Goal: Information Seeking & Learning: Learn about a topic

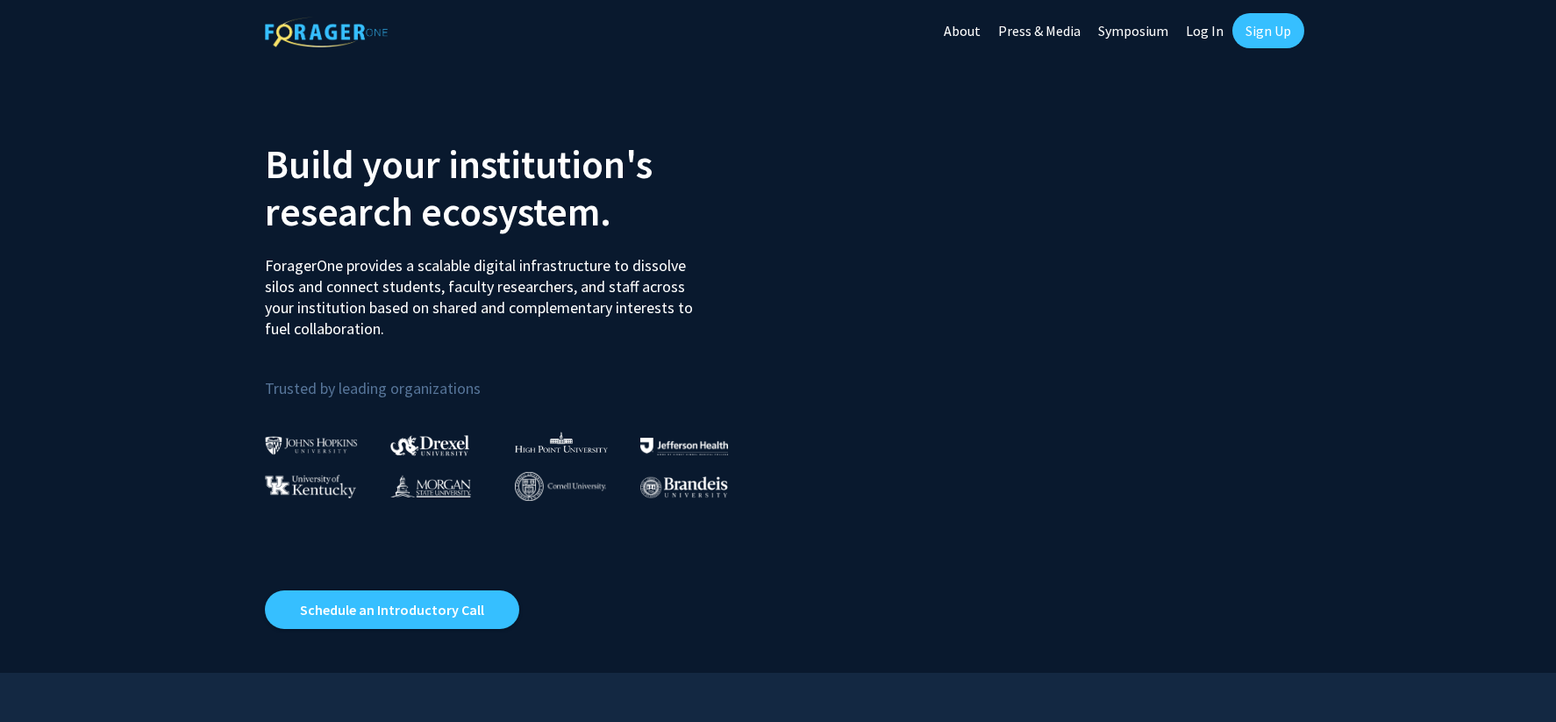
click at [1203, 34] on link "Log In" at bounding box center [1204, 30] width 55 height 61
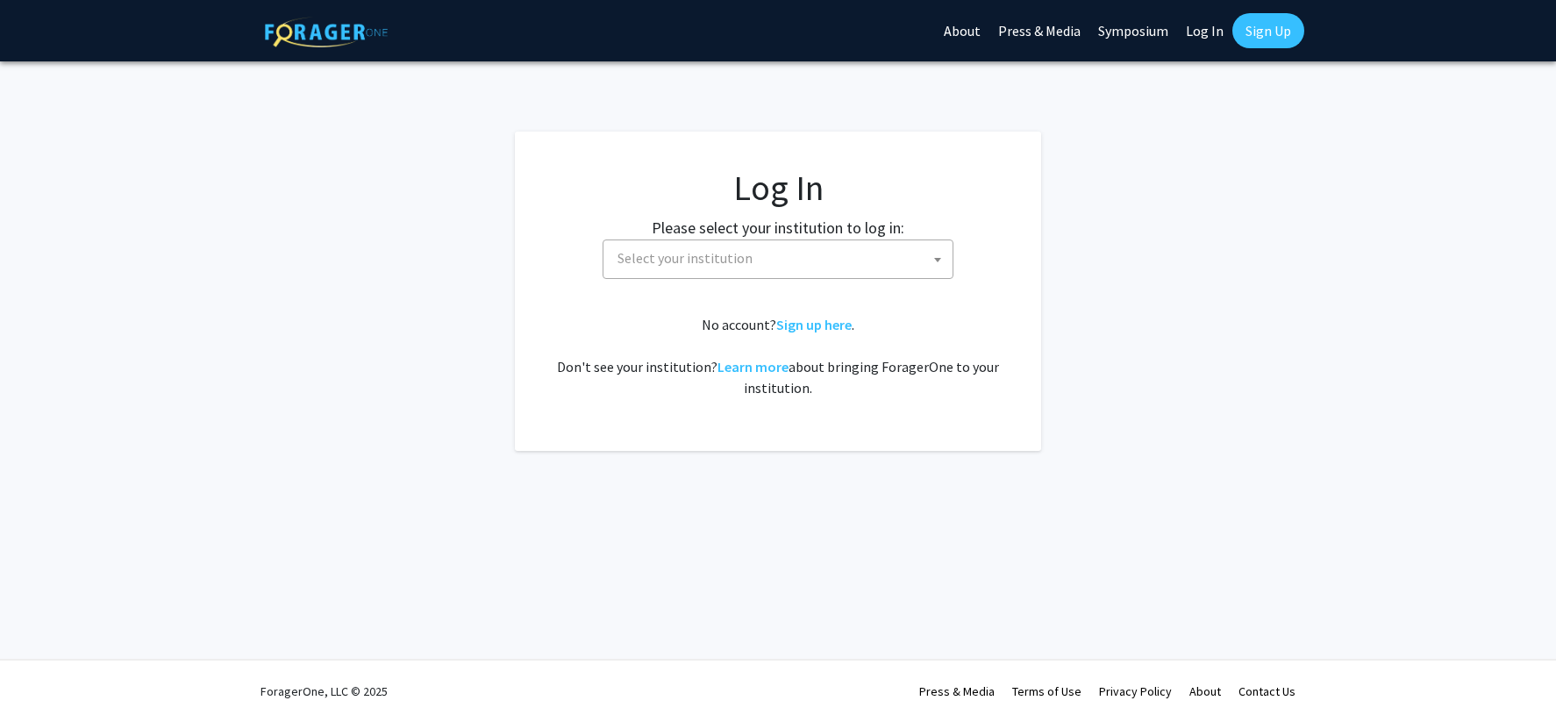
click at [784, 248] on span "Select your institution" at bounding box center [781, 258] width 342 height 36
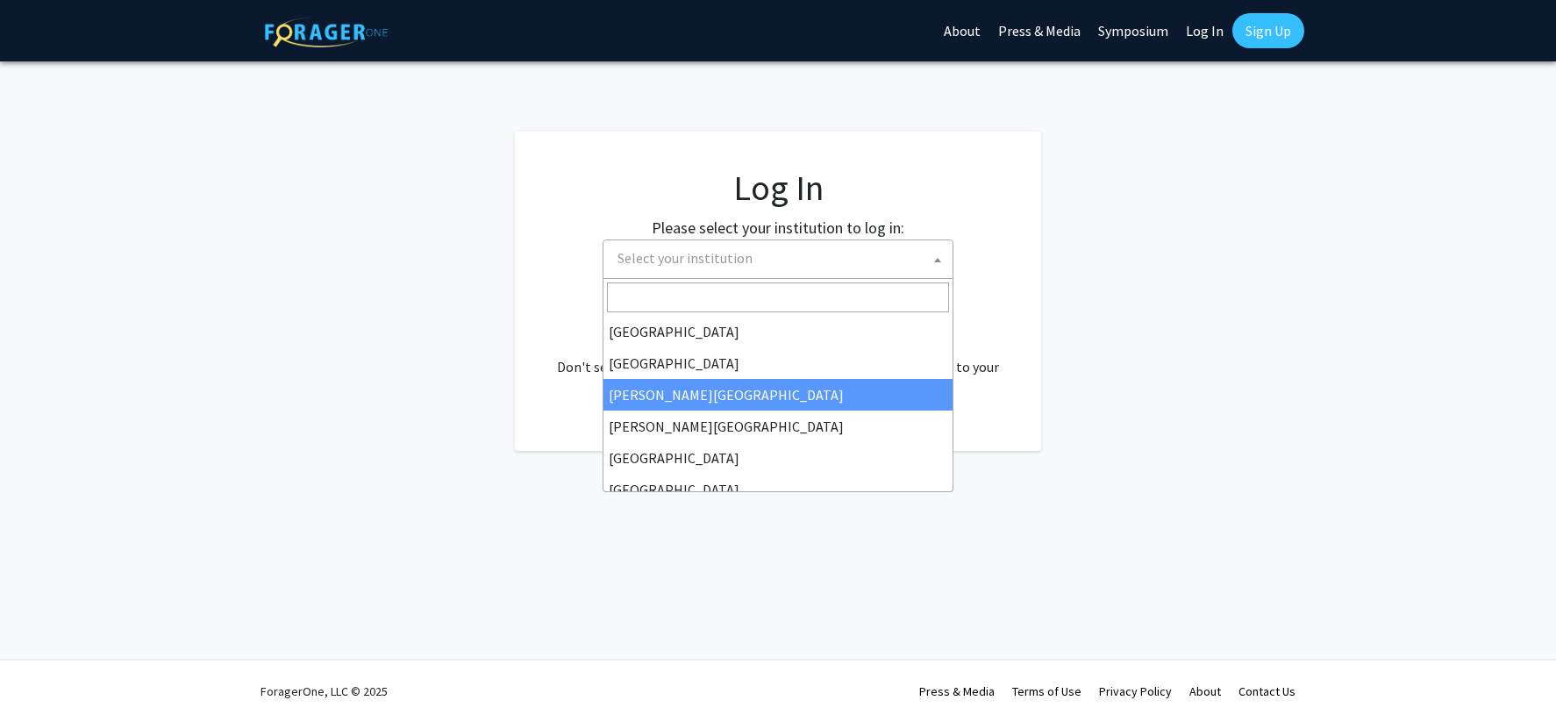
scroll to position [614, 0]
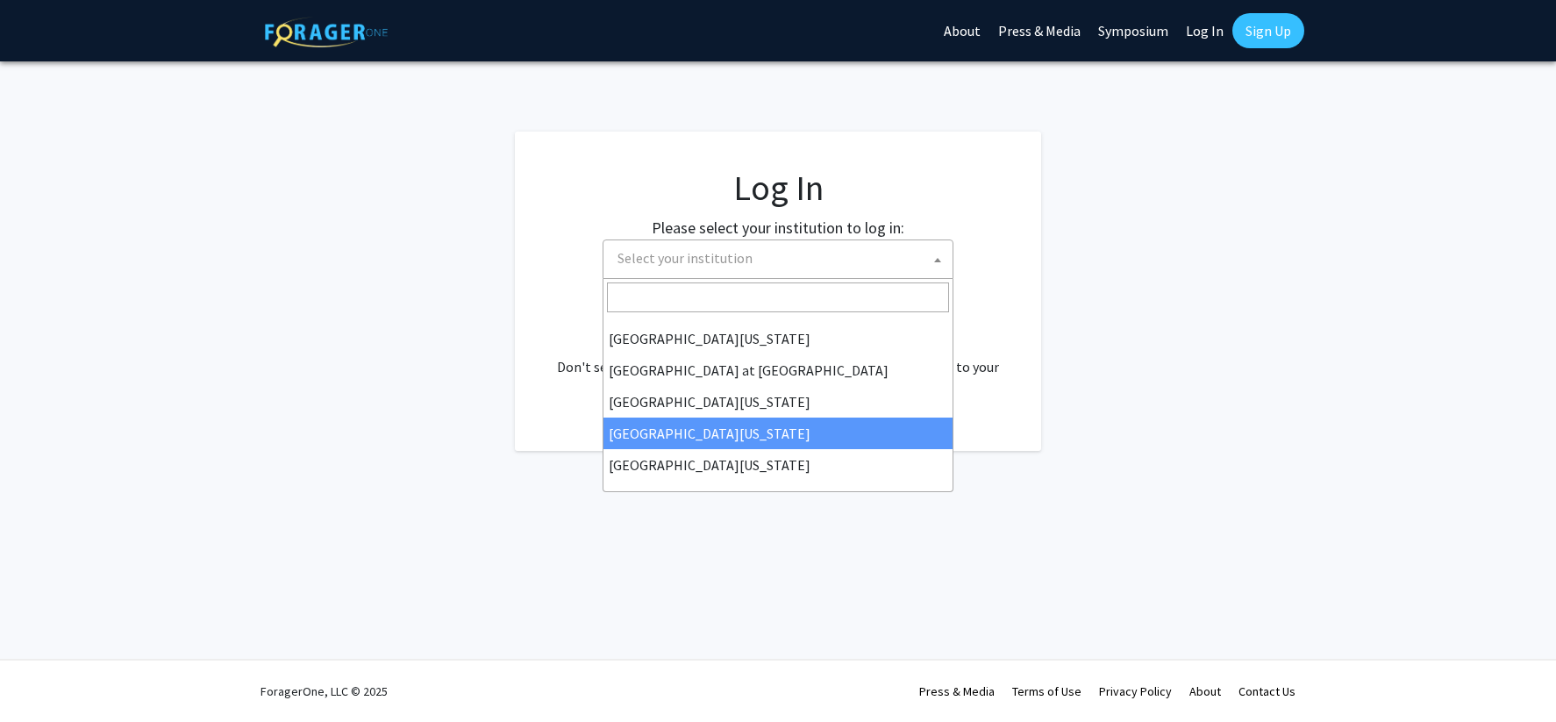
select select "31"
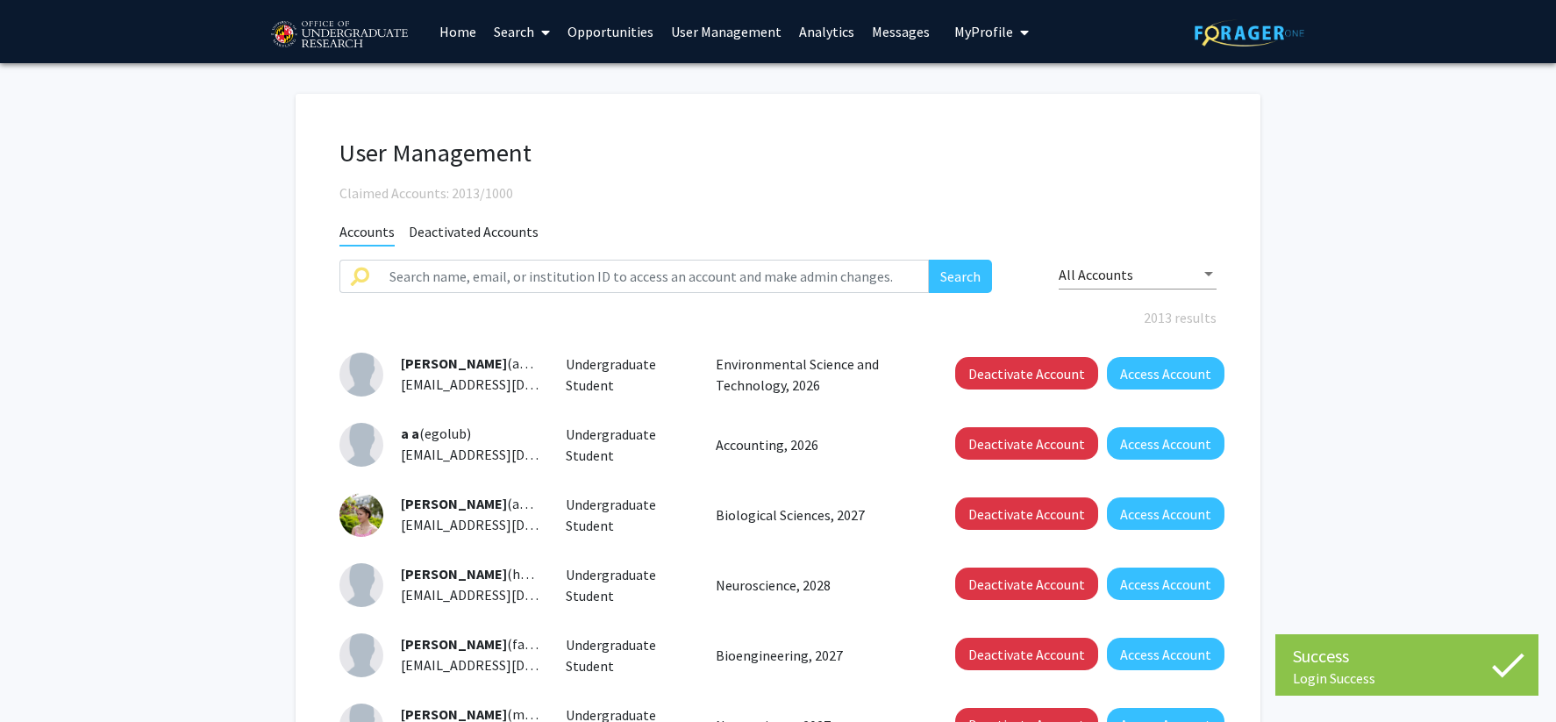
click at [742, 25] on link "User Management" at bounding box center [726, 31] width 128 height 61
click at [739, 41] on link "User Management" at bounding box center [726, 31] width 128 height 61
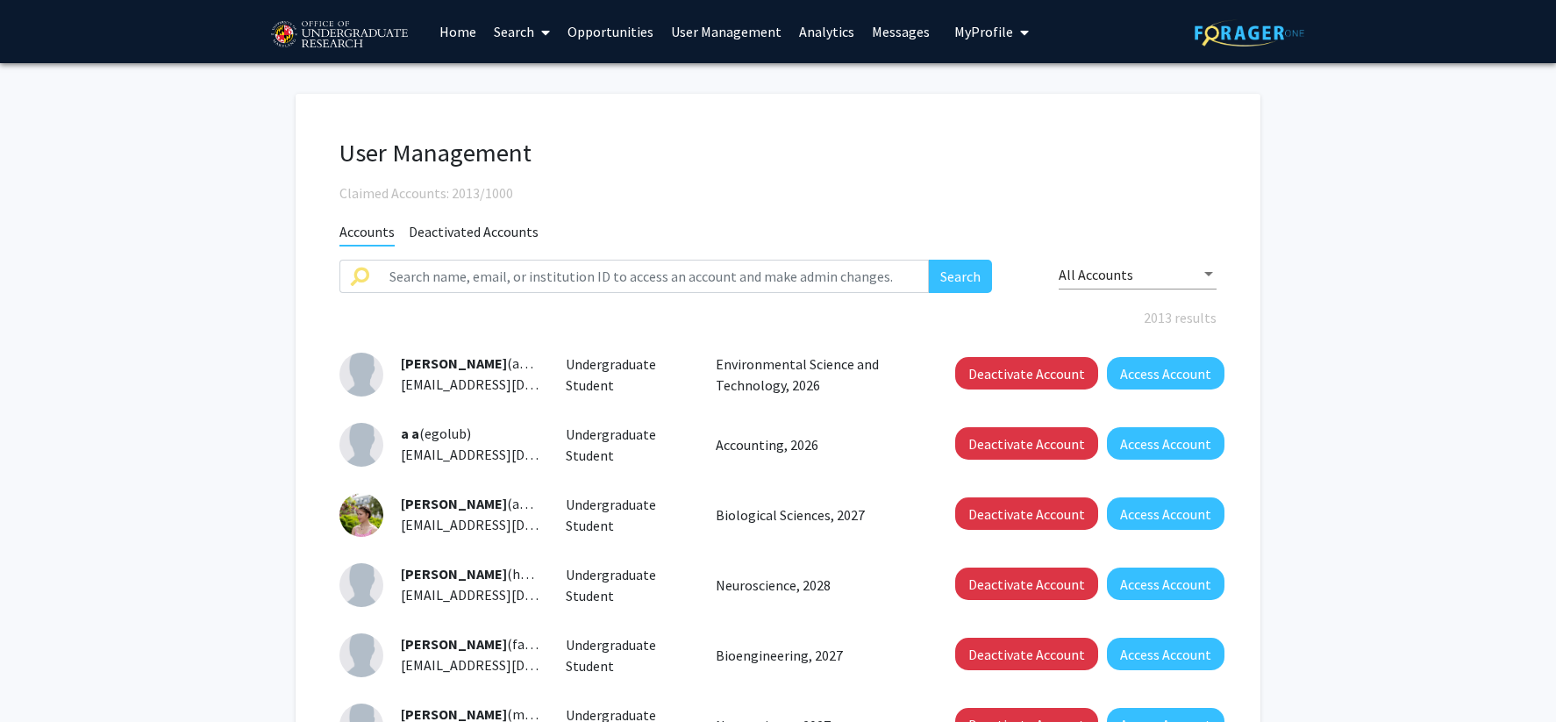
click at [820, 34] on link "Analytics" at bounding box center [826, 31] width 73 height 61
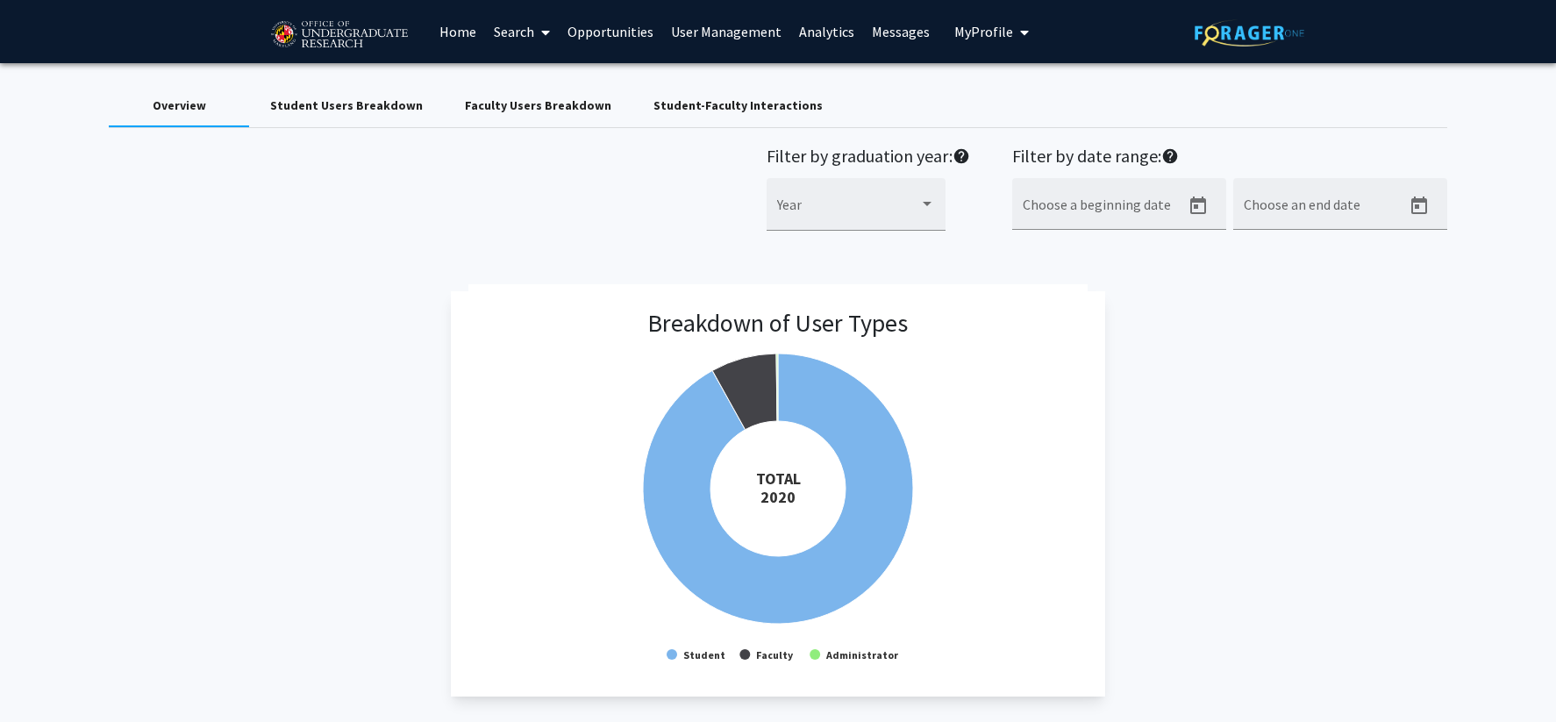
click at [520, 34] on link "Search" at bounding box center [522, 31] width 74 height 61
click at [538, 92] on span "Faculty/Staff" at bounding box center [549, 80] width 129 height 35
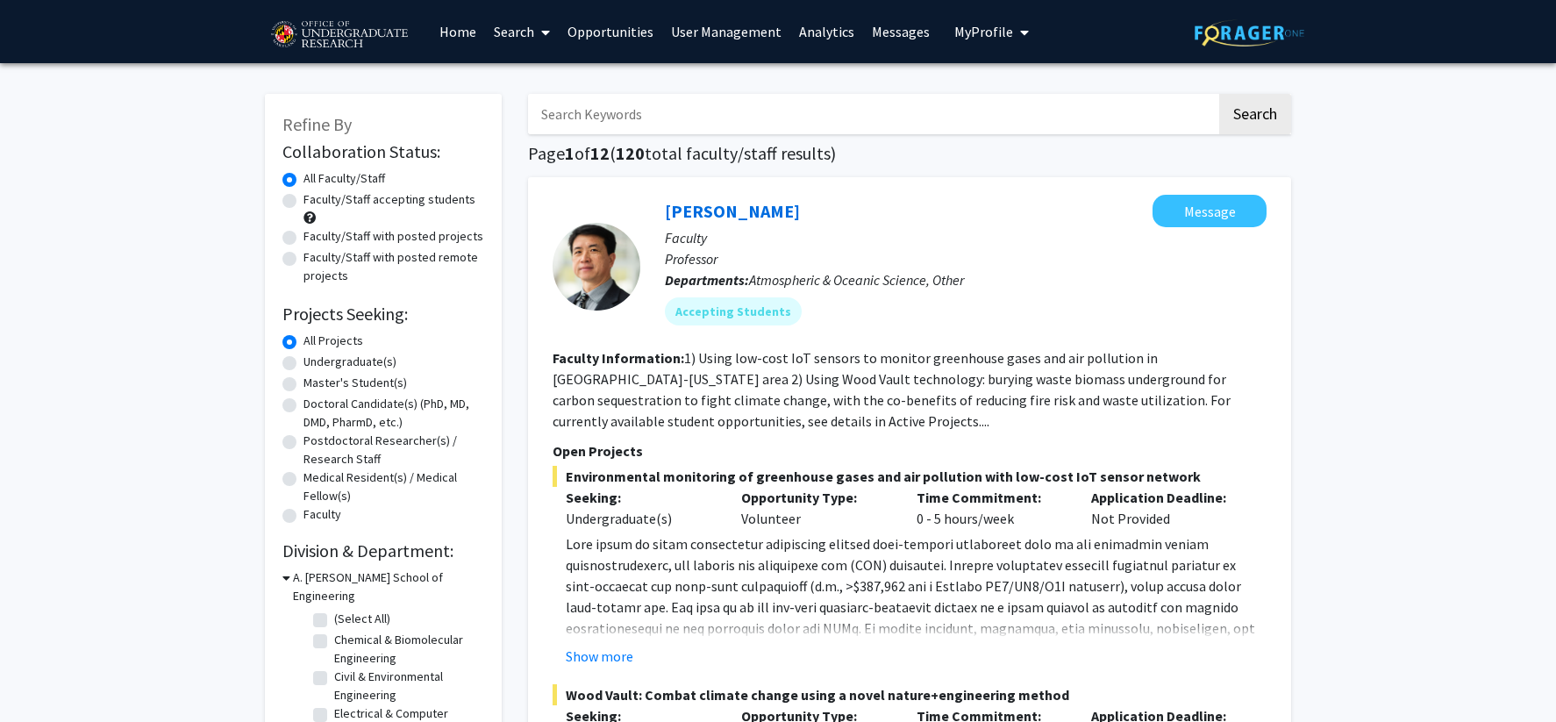
click at [403, 203] on label "Faculty/Staff accepting students" at bounding box center [389, 199] width 172 height 18
click at [315, 202] on input "Faculty/Staff accepting students" at bounding box center [308, 195] width 11 height 11
radio input "true"
